Goal: Find specific page/section: Find specific page/section

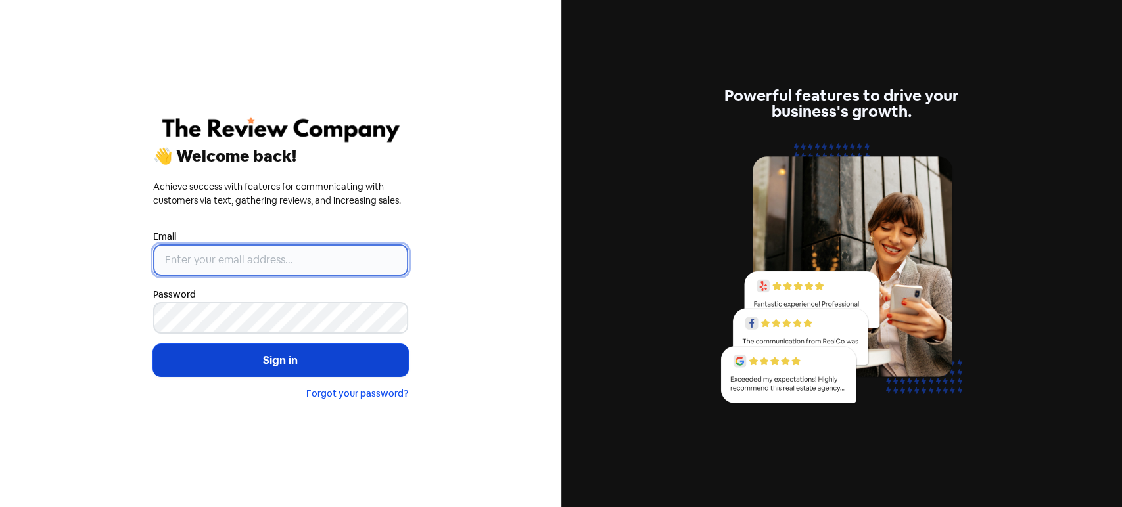
type input "[PERSON_NAME][EMAIL_ADDRESS][DOMAIN_NAME]"
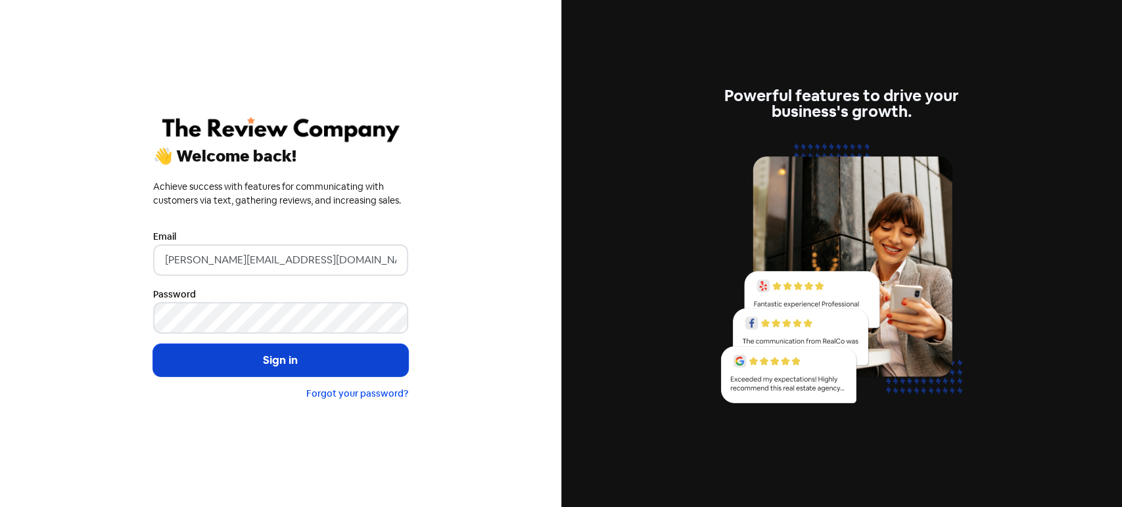
click at [312, 363] on button "Sign in" at bounding box center [280, 360] width 255 height 33
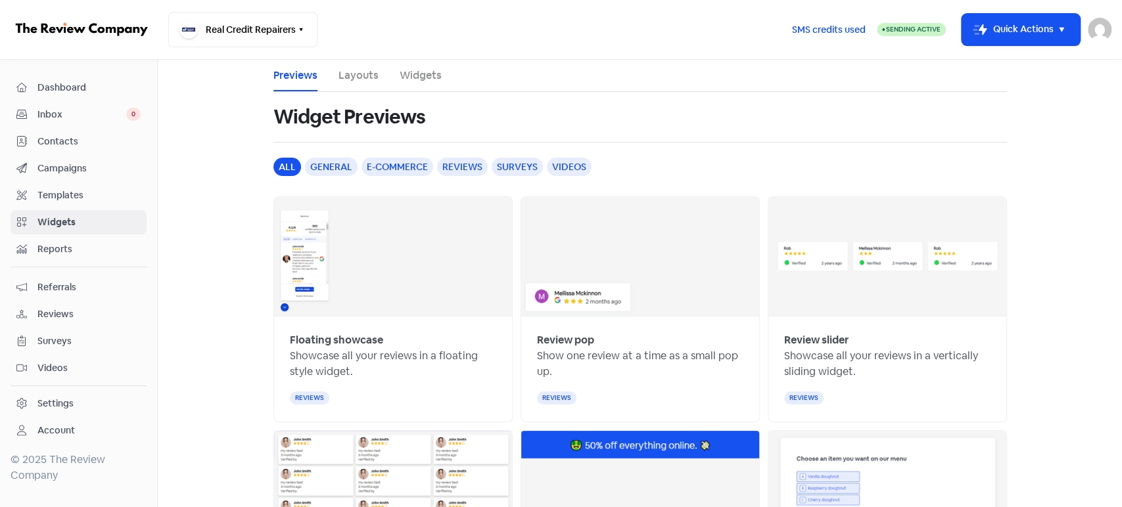
click at [74, 147] on span "Contacts" at bounding box center [88, 142] width 103 height 14
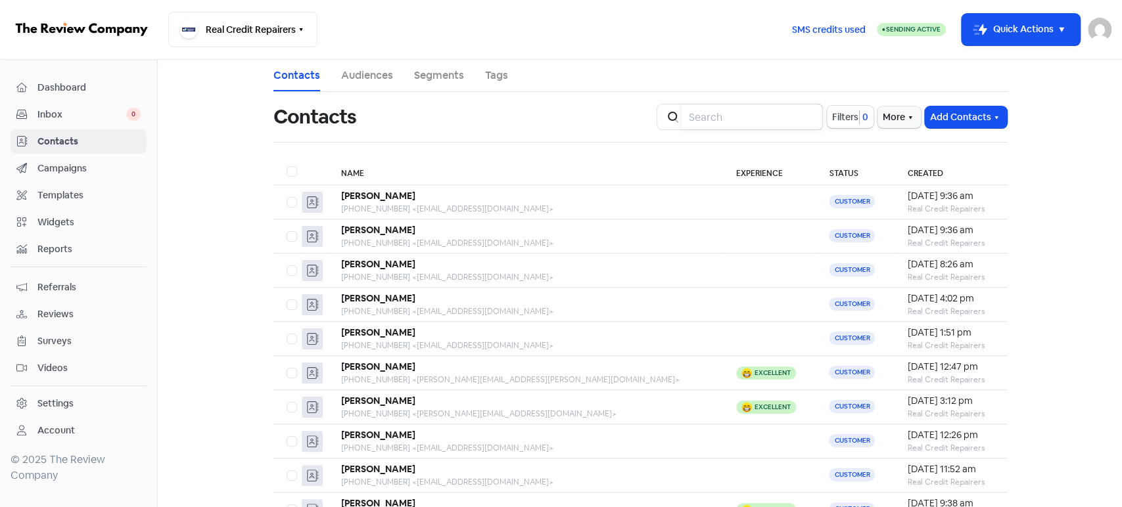
click at [739, 123] on input "search" at bounding box center [752, 117] width 142 height 26
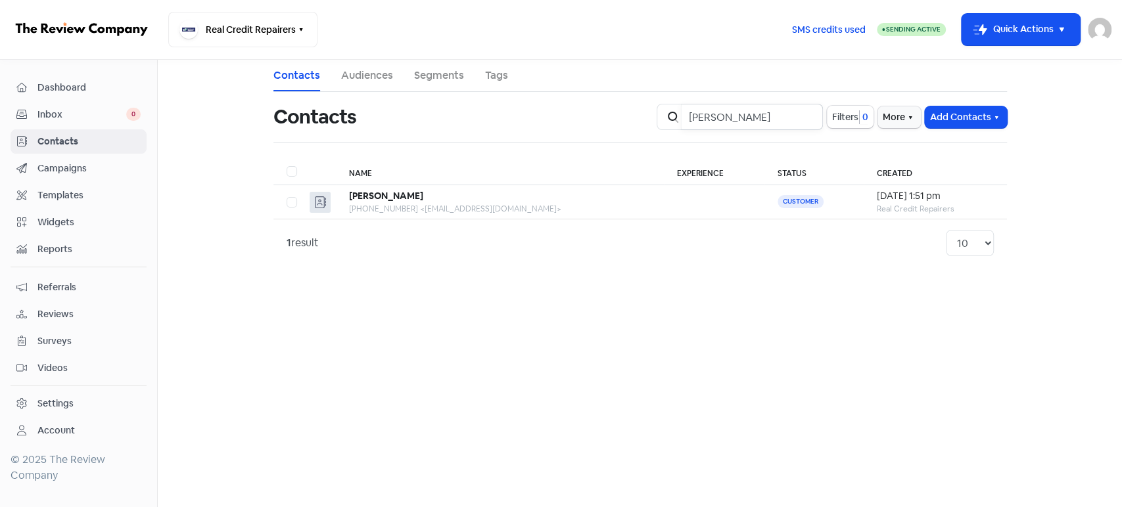
drag, startPoint x: 789, startPoint y: 120, endPoint x: 651, endPoint y: 122, distance: 138.0
click at [651, 122] on div "Contacts Icon For Search [PERSON_NAME] Filters 0 More Add Contacts" at bounding box center [640, 117] width 749 height 42
type input "Tarik Voiran"
click at [808, 114] on input "Tarik Voiran" at bounding box center [752, 117] width 142 height 26
type input "[PERSON_NAME]"
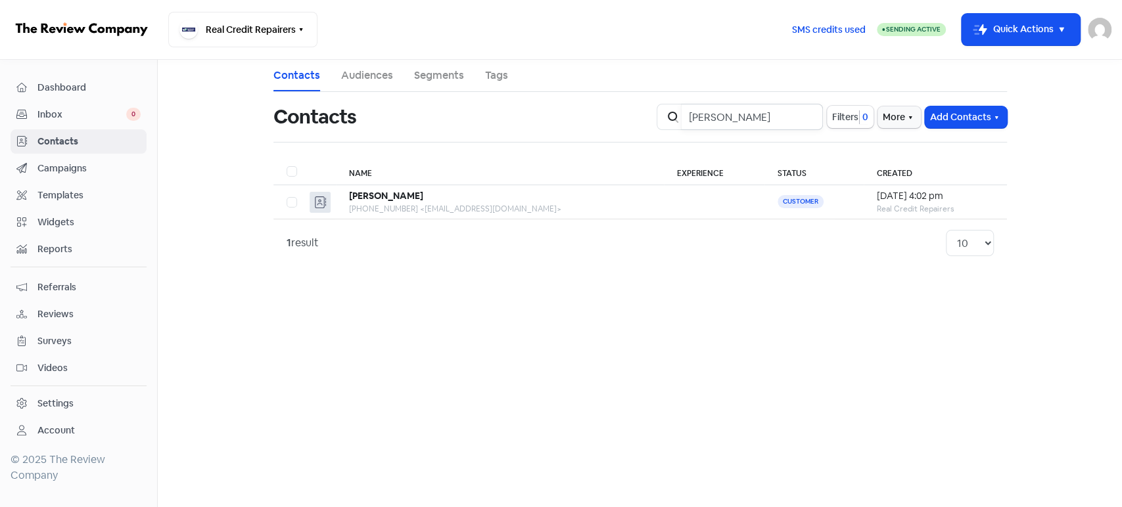
click at [806, 115] on input "[PERSON_NAME]" at bounding box center [752, 117] width 142 height 26
type input "[PERSON_NAME]"
